Goal: Information Seeking & Learning: Learn about a topic

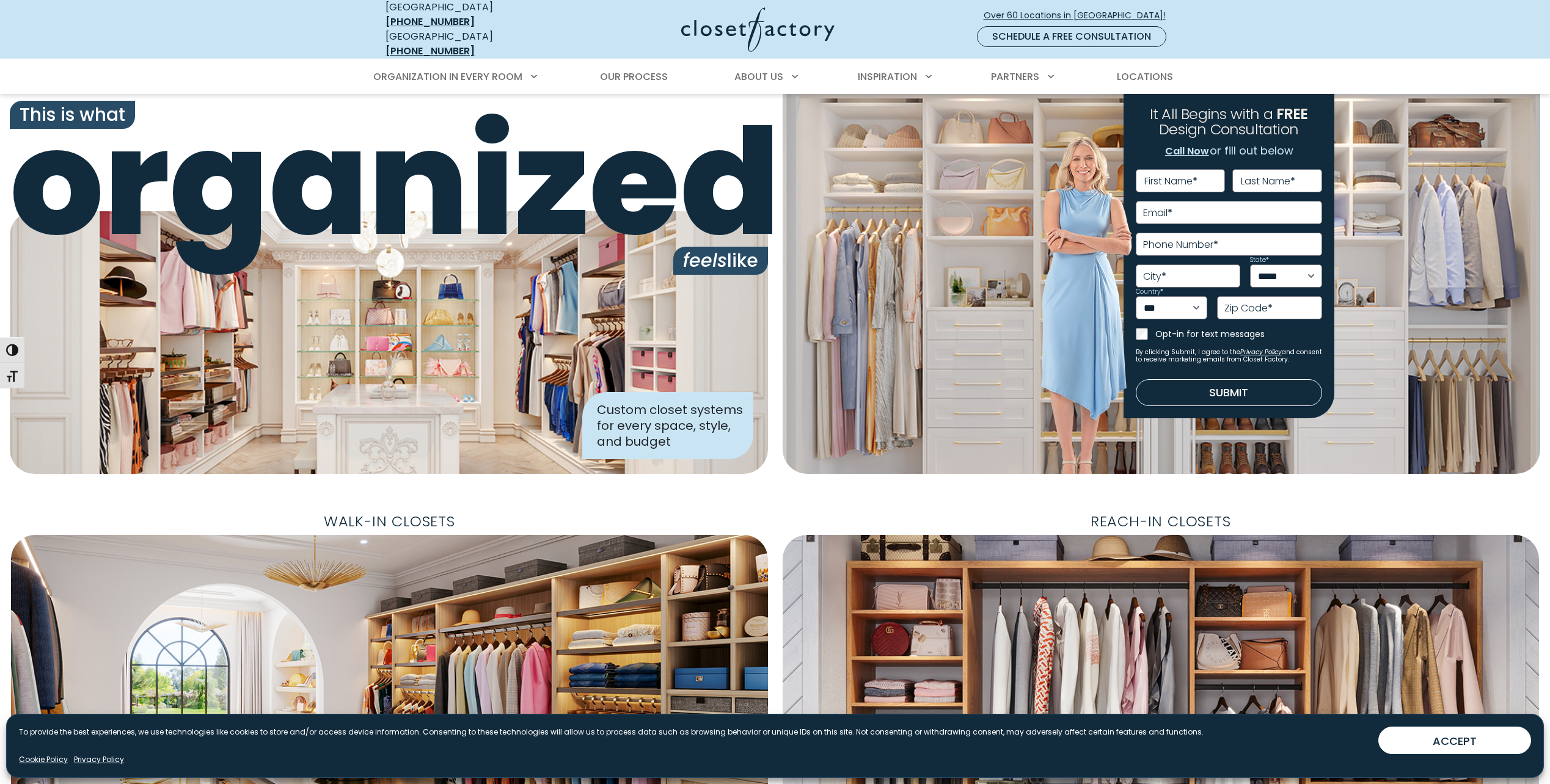
click at [1233, 32] on nav "USA (800) 838-7995 Ontario (888) 237-5650 Over 60 Locations in North America! S…" at bounding box center [775, 29] width 1550 height 59
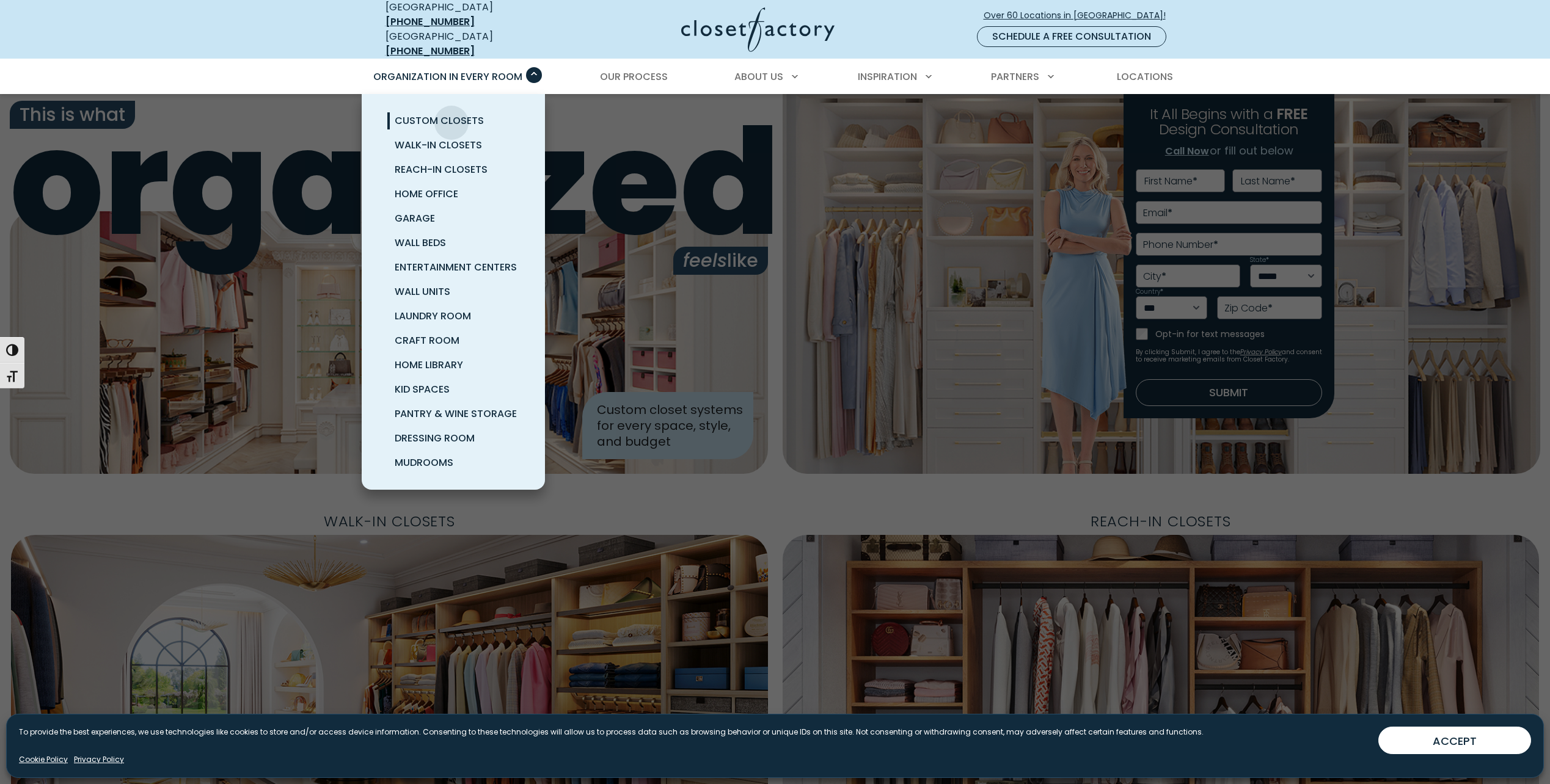
click at [451, 114] on span "Custom Closets" at bounding box center [439, 121] width 89 height 14
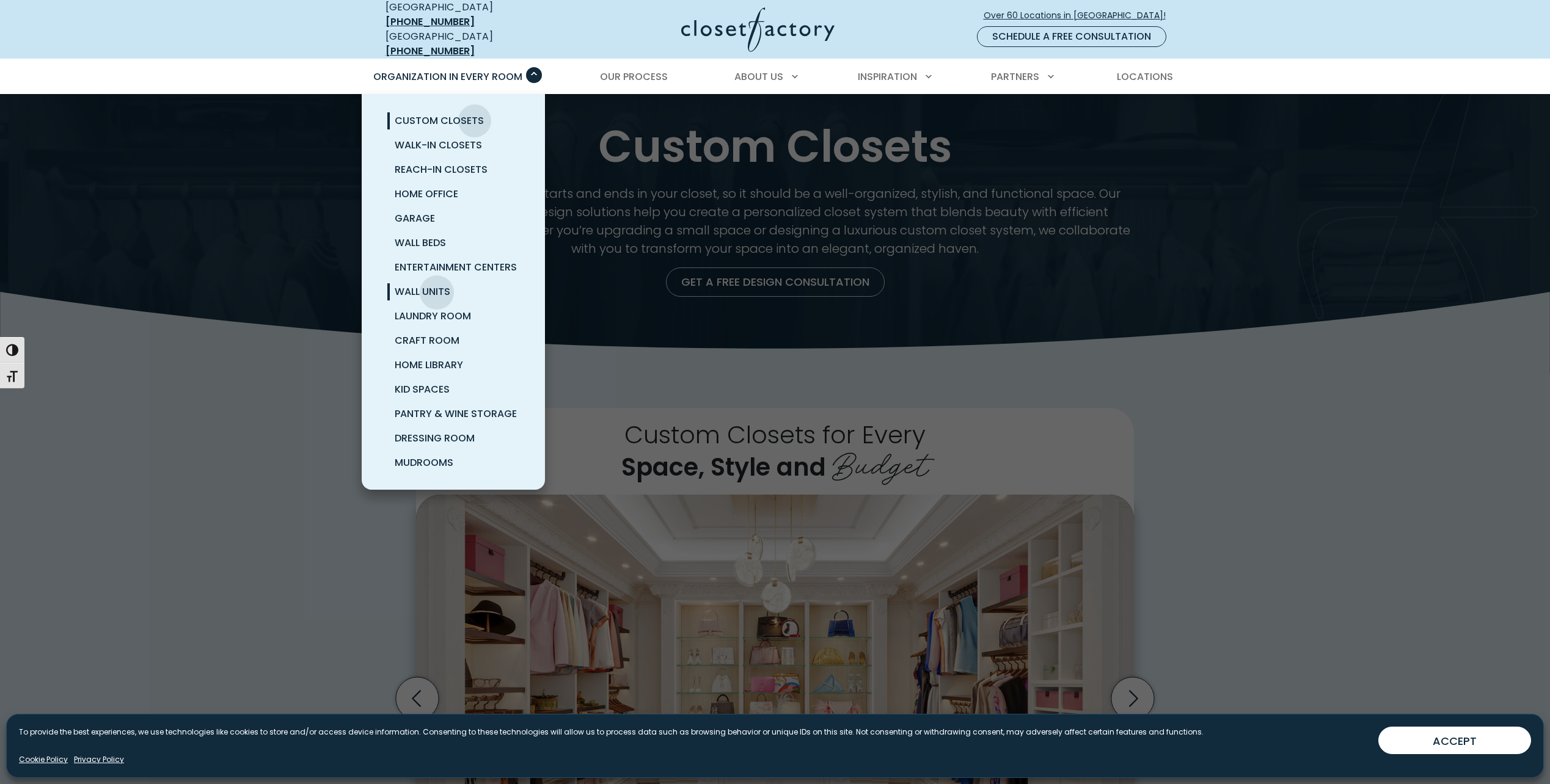
click at [437, 285] on span "Wall Units" at bounding box center [422, 292] width 55 height 14
